Goal: Task Accomplishment & Management: Manage account settings

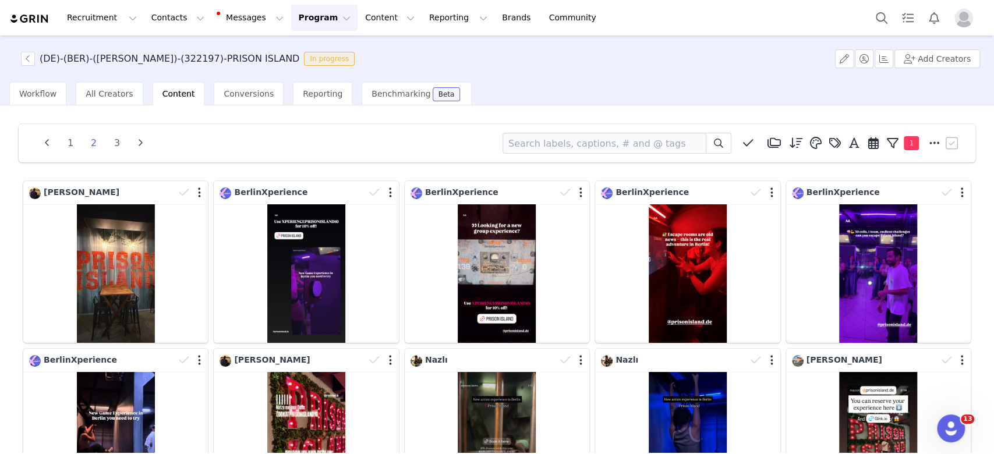
scroll to position [217, 0]
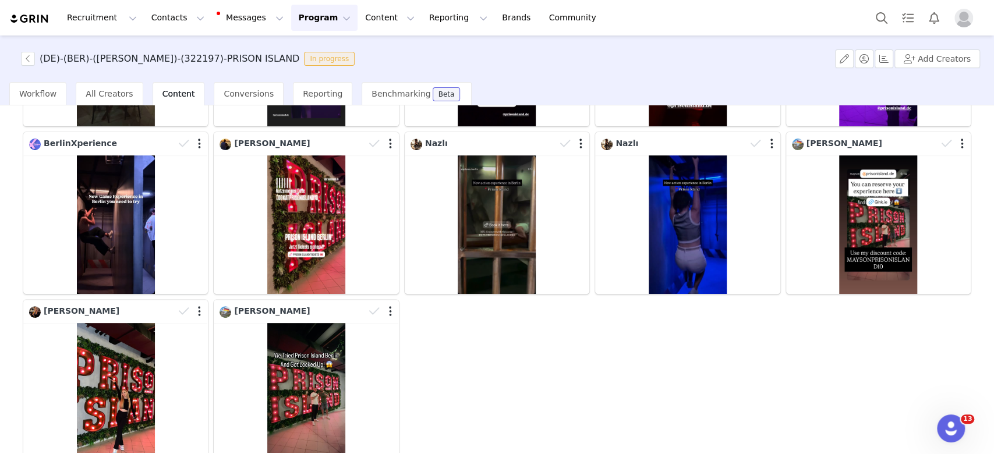
click at [291, 20] on button "Program Program" at bounding box center [324, 18] width 66 height 26
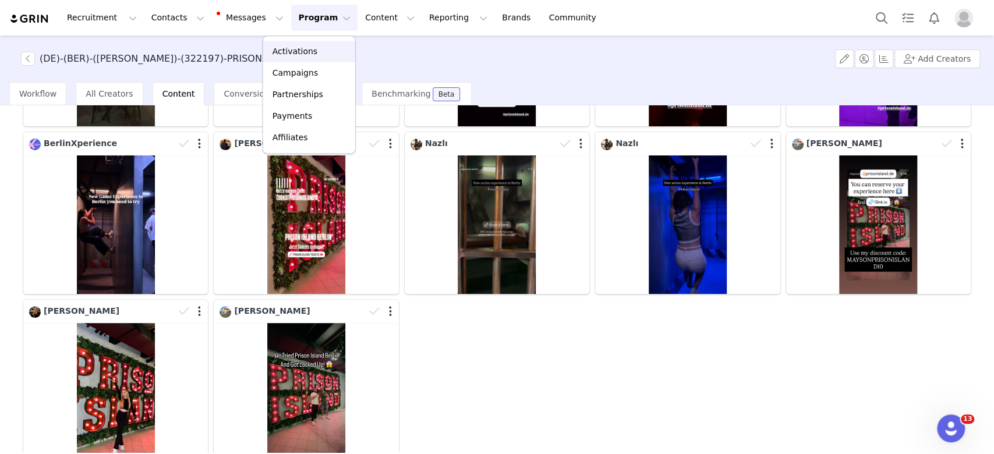
click at [296, 52] on p "Activations" at bounding box center [295, 51] width 45 height 12
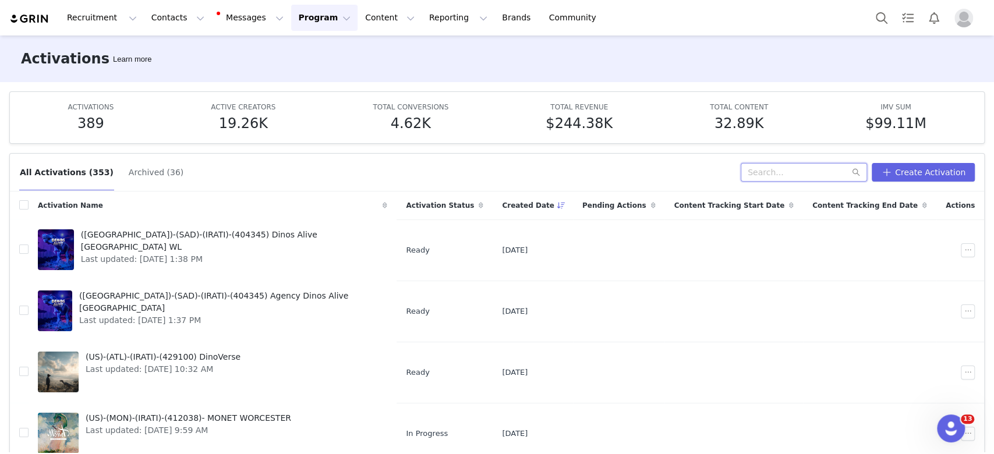
click at [810, 161] on div "All Activations (353) Archived (36) Create Activation" at bounding box center [497, 173] width 974 height 38
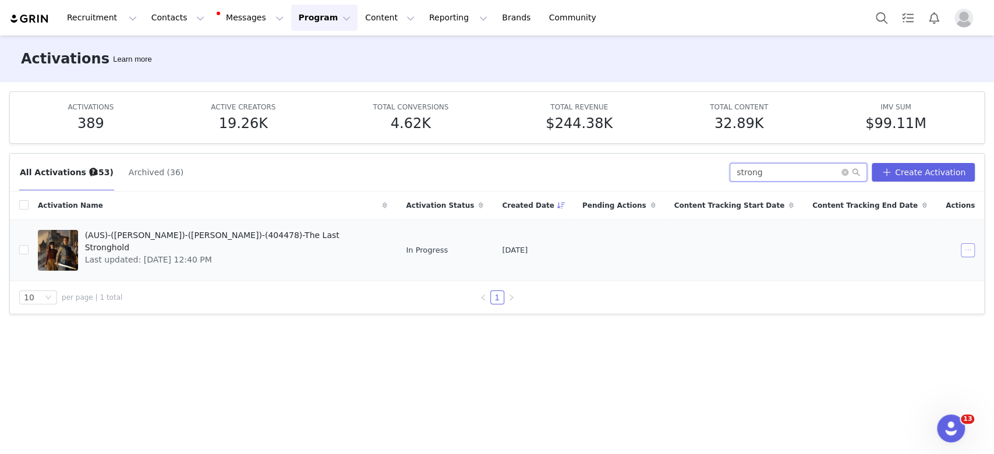
type input "strong"
click at [966, 251] on button "button" at bounding box center [968, 250] width 14 height 14
click at [901, 273] on span "Edit" at bounding box center [899, 270] width 16 height 13
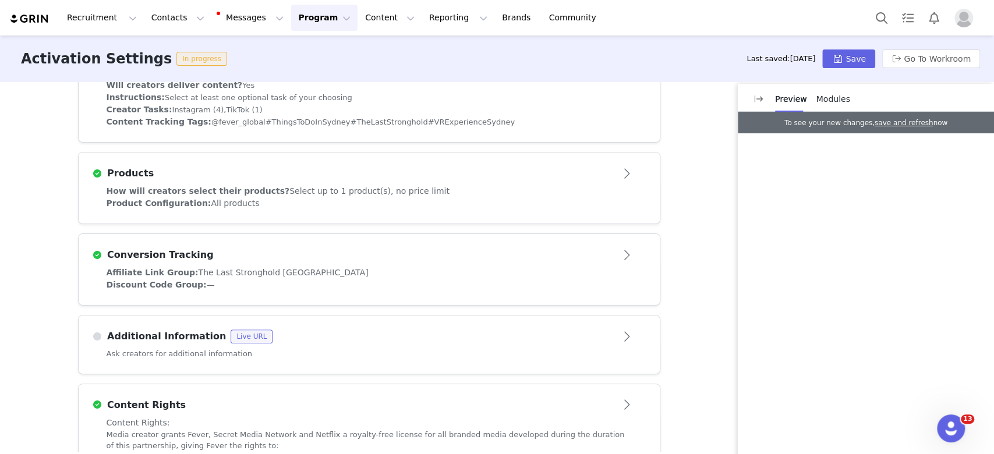
scroll to position [422, 0]
click at [845, 59] on button "Save" at bounding box center [848, 59] width 52 height 19
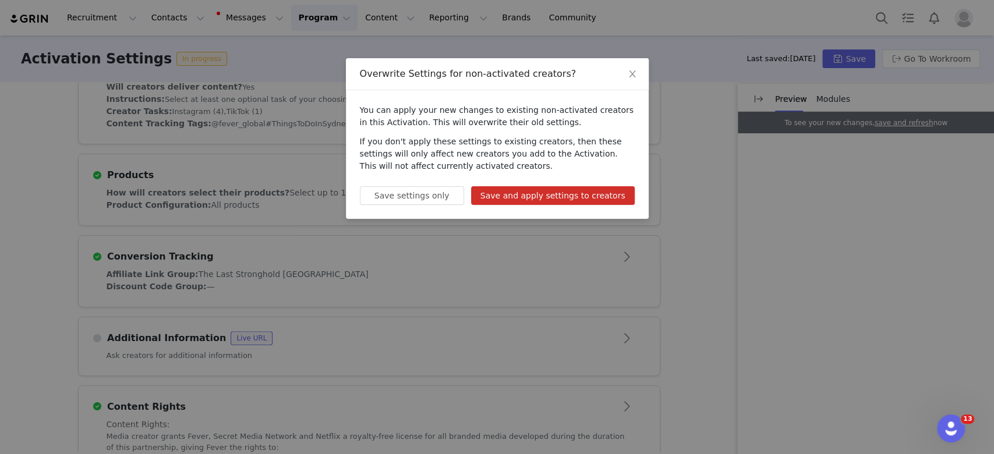
click at [546, 200] on button "Save and apply settings to creators" at bounding box center [553, 195] width 164 height 19
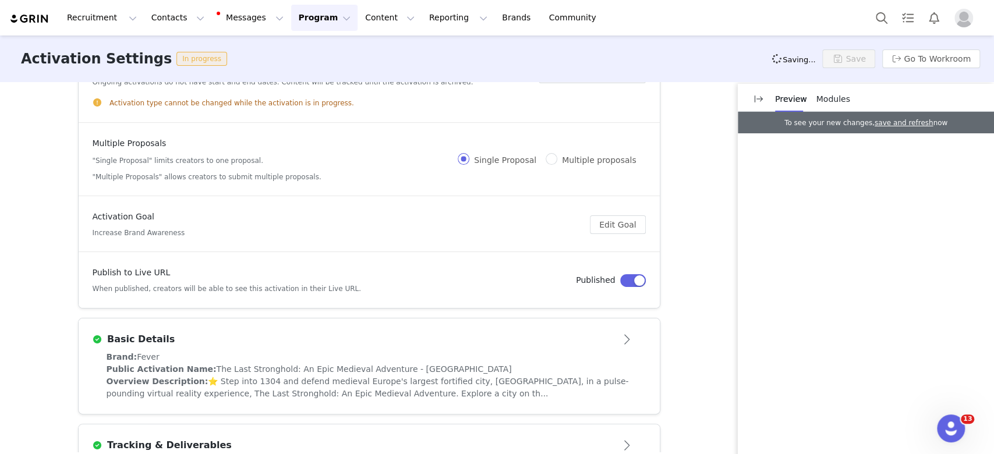
scroll to position [0, 0]
